Goal: Transaction & Acquisition: Obtain resource

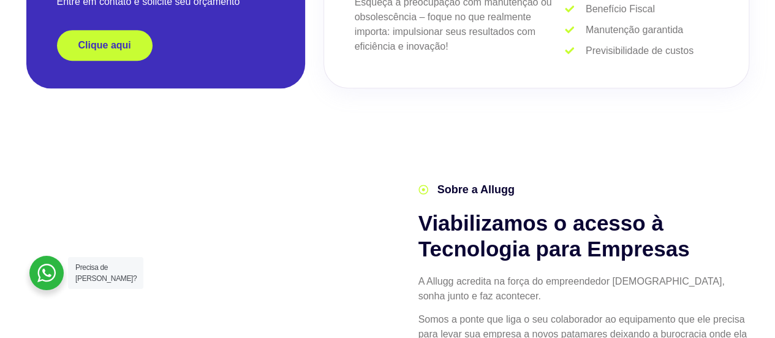
scroll to position [306, 0]
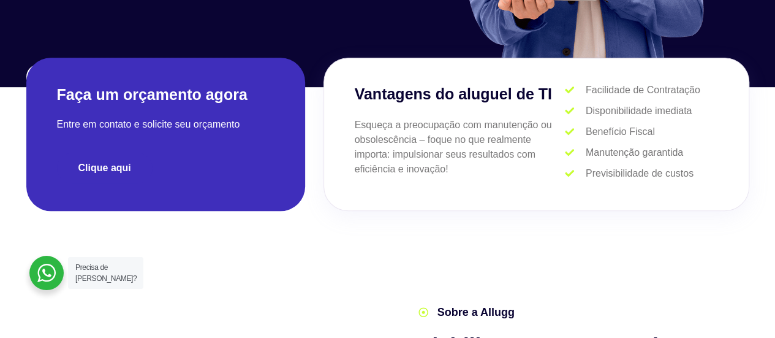
click at [113, 175] on link "Clique aqui" at bounding box center [105, 168] width 96 height 31
